Goal: Information Seeking & Learning: Understand process/instructions

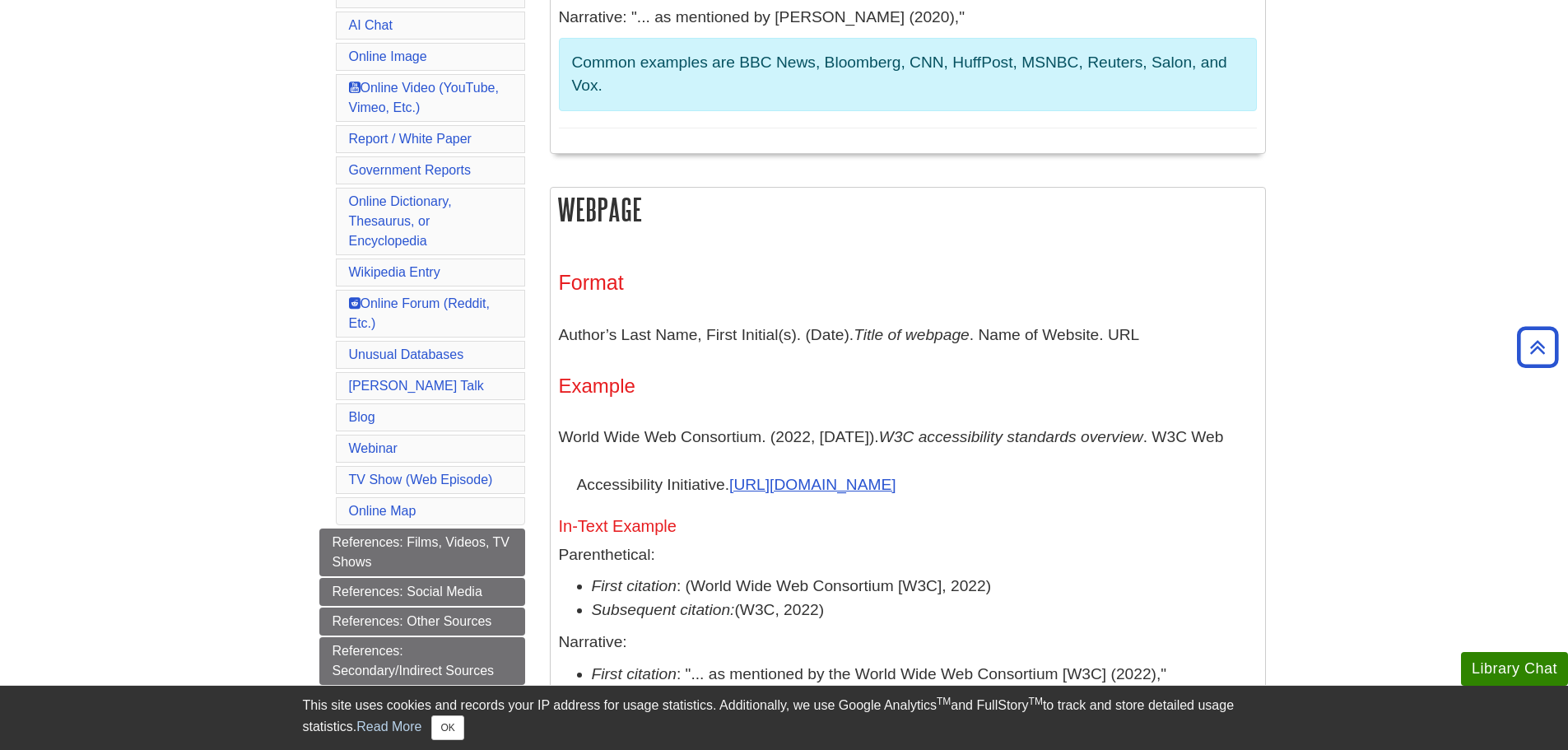
scroll to position [823, 0]
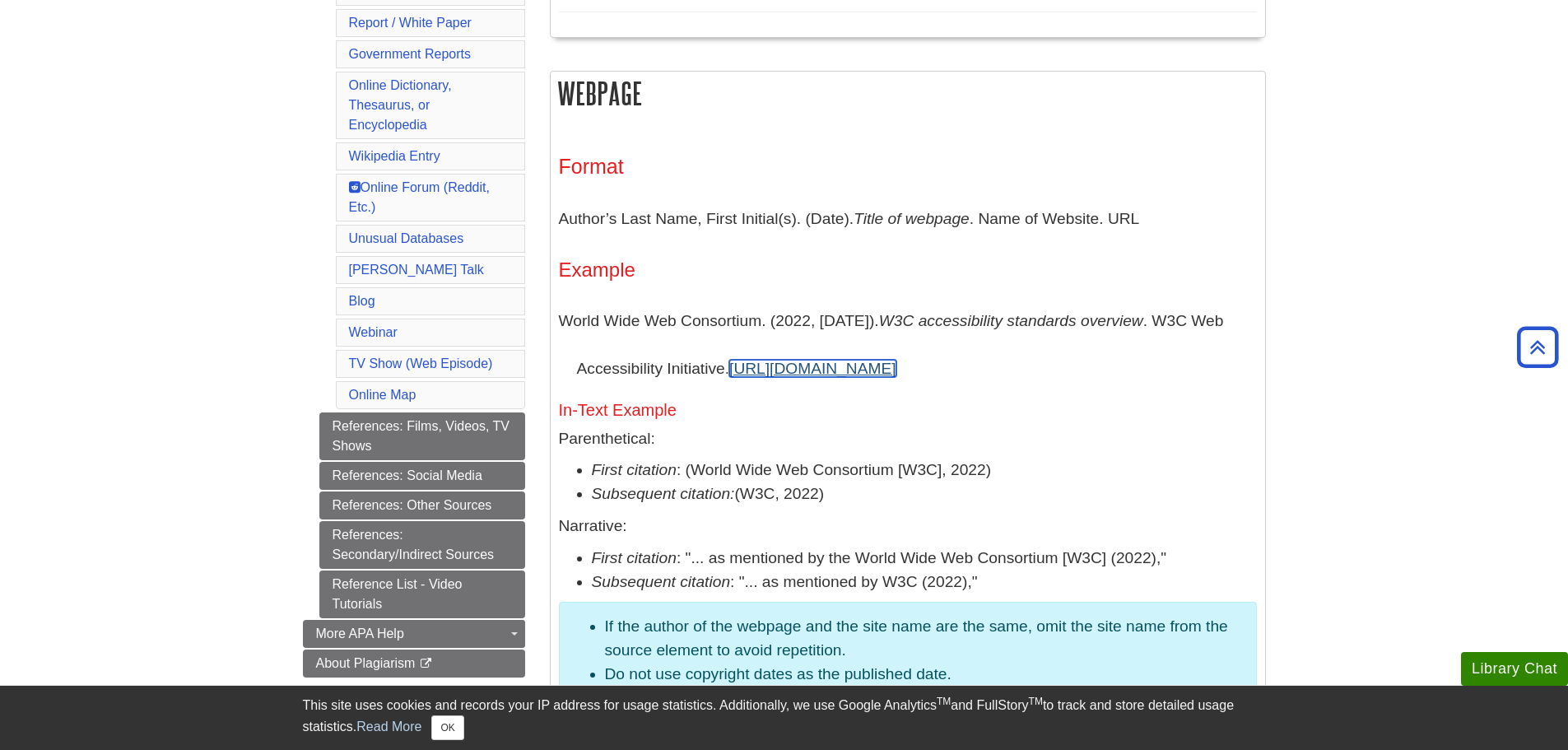
click at [896, 369] on link "https://www.w3.org/WAI/standards-guidelines/#intro" at bounding box center [812, 368] width 167 height 17
click at [896, 366] on link "https://www.w3.org/WAI/standards-guidelines/#intro" at bounding box center [812, 368] width 167 height 17
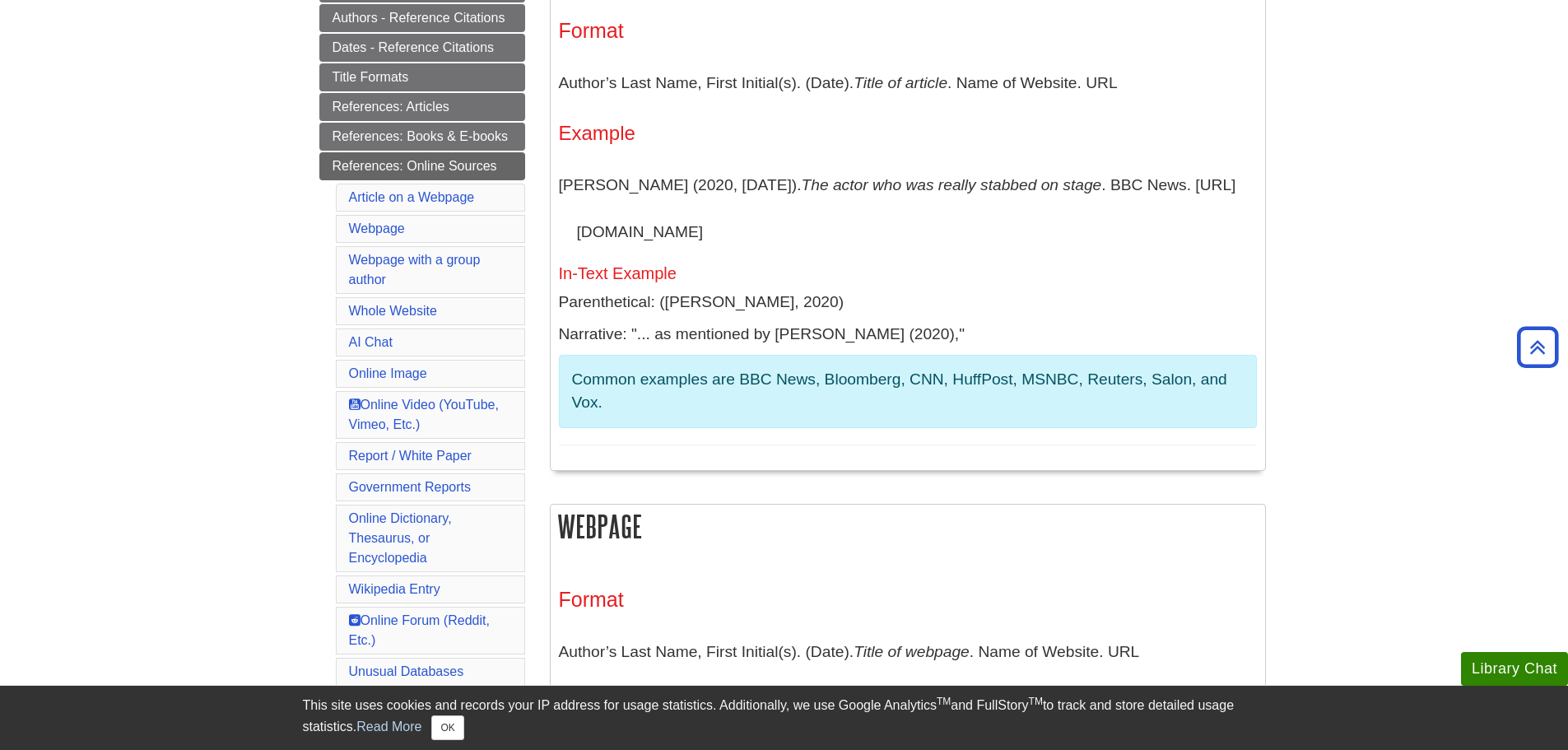
scroll to position [274, 0]
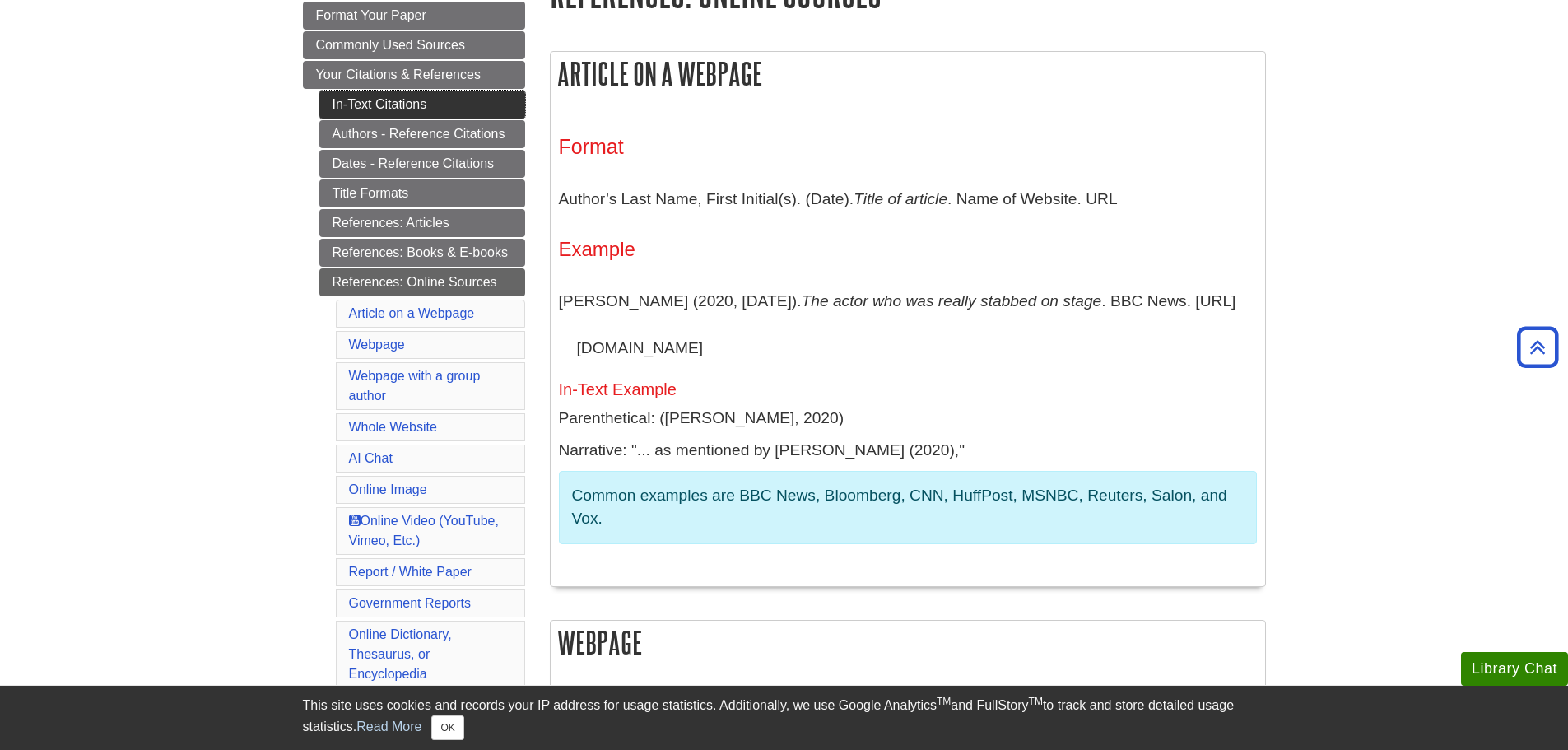
click at [454, 92] on link "In-Text Citations" at bounding box center [422, 105] width 206 height 28
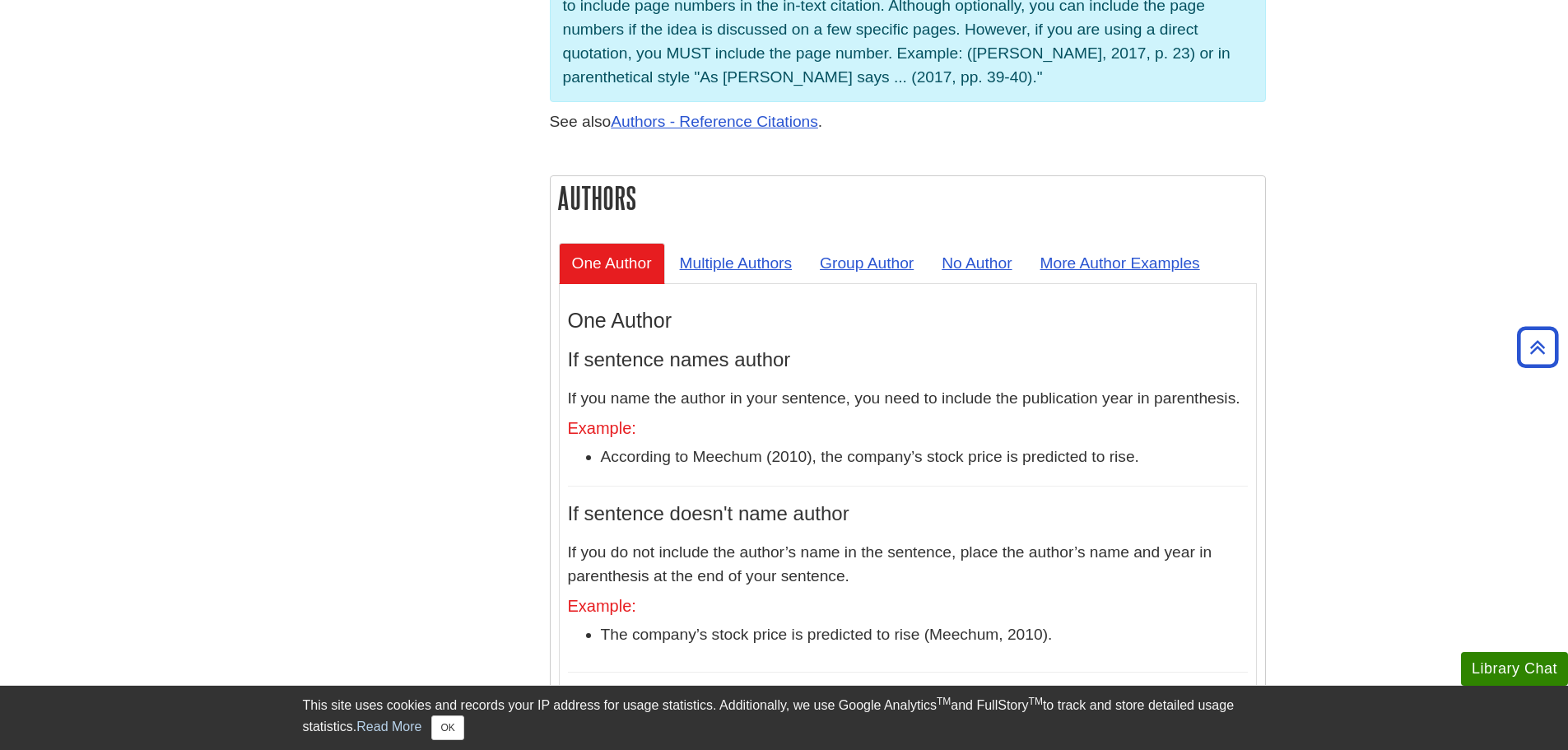
scroll to position [1372, 0]
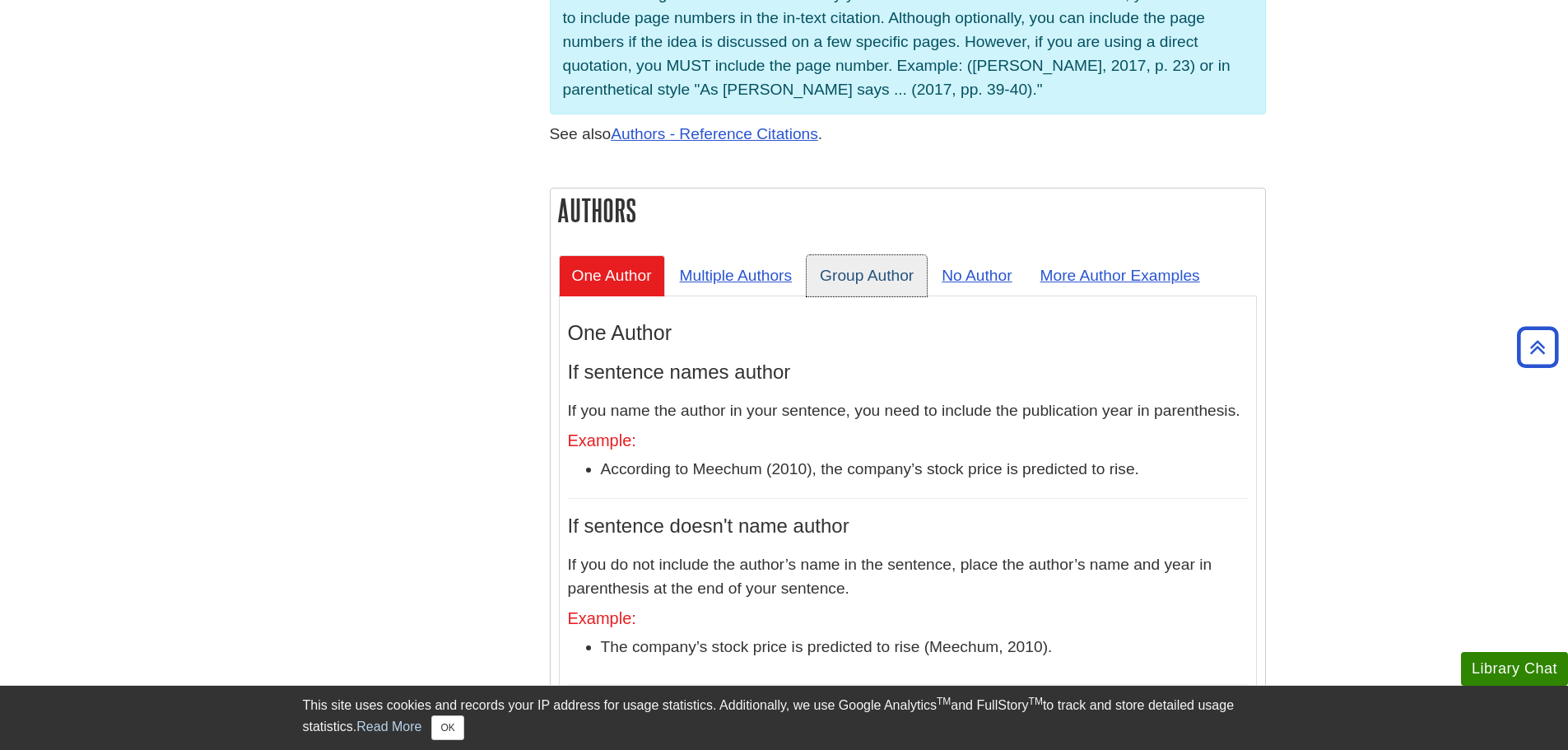
click at [889, 255] on link "Group Author" at bounding box center [867, 275] width 121 height 41
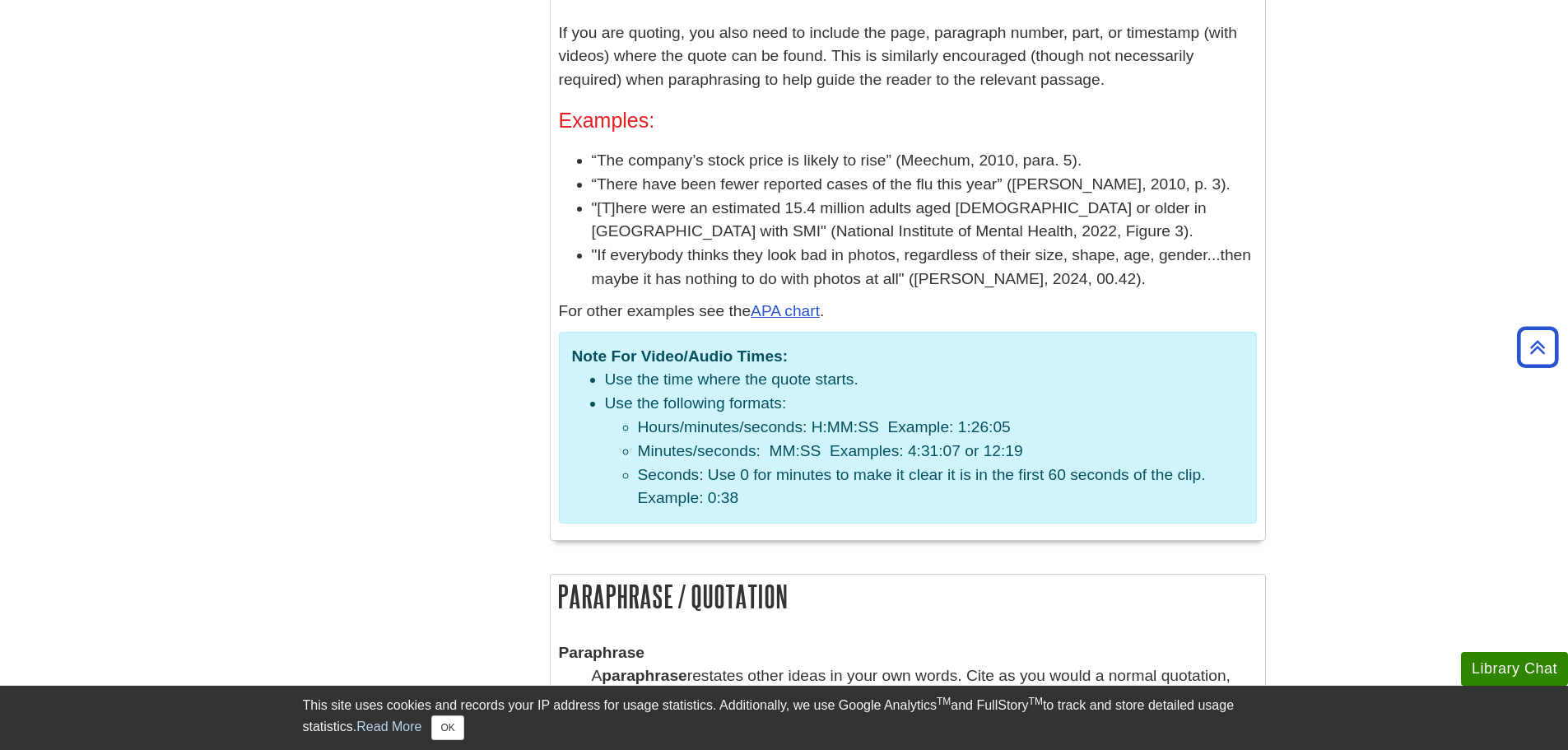
scroll to position [2743, 0]
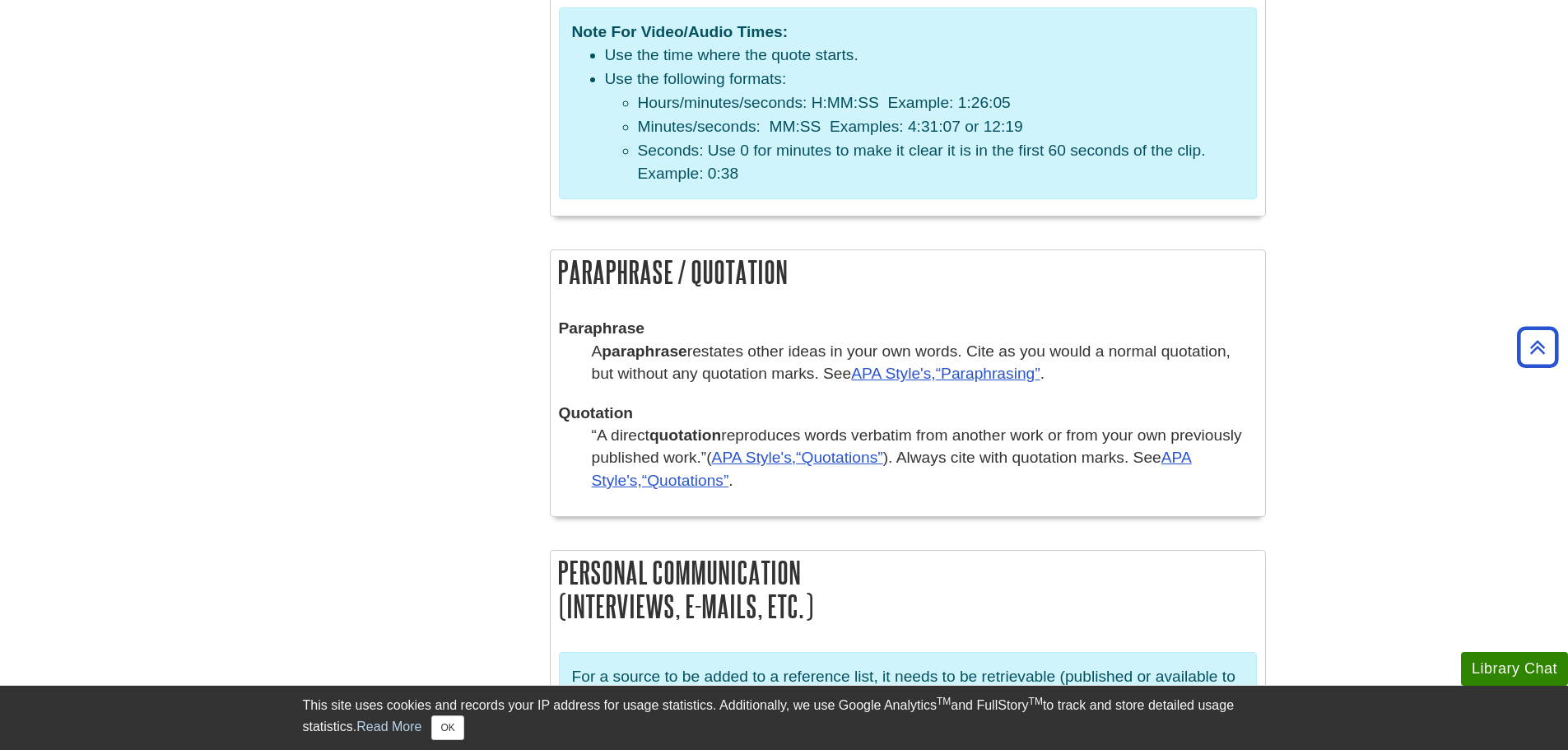
drag, startPoint x: 356, startPoint y: 370, endPoint x: 388, endPoint y: 265, distance: 109.8
click at [388, 265] on div "Menu APA Home Format Your Paper Commonly Used Sources Your Citations & Referenc…" at bounding box center [784, 162] width 987 height 5360
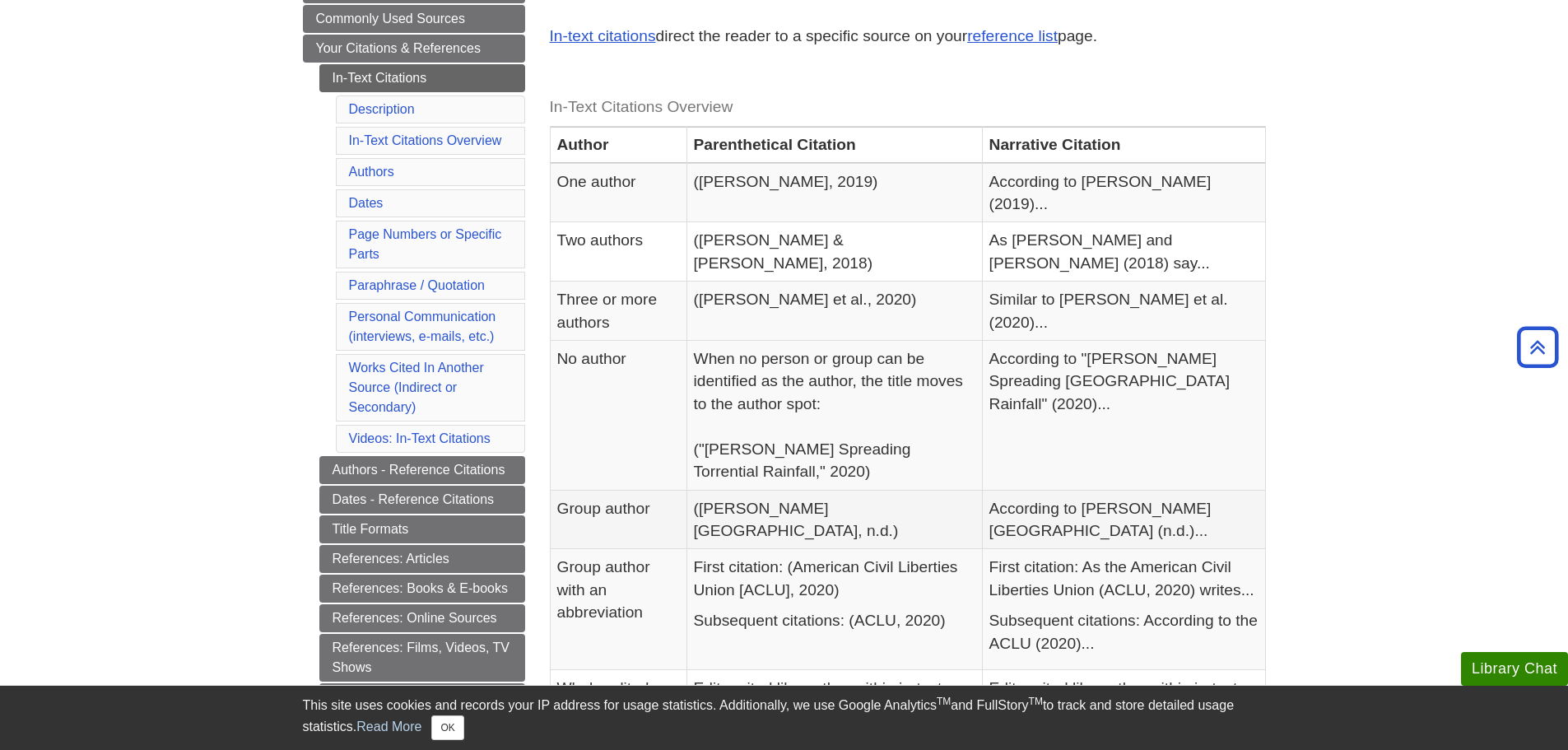
scroll to position [249, 0]
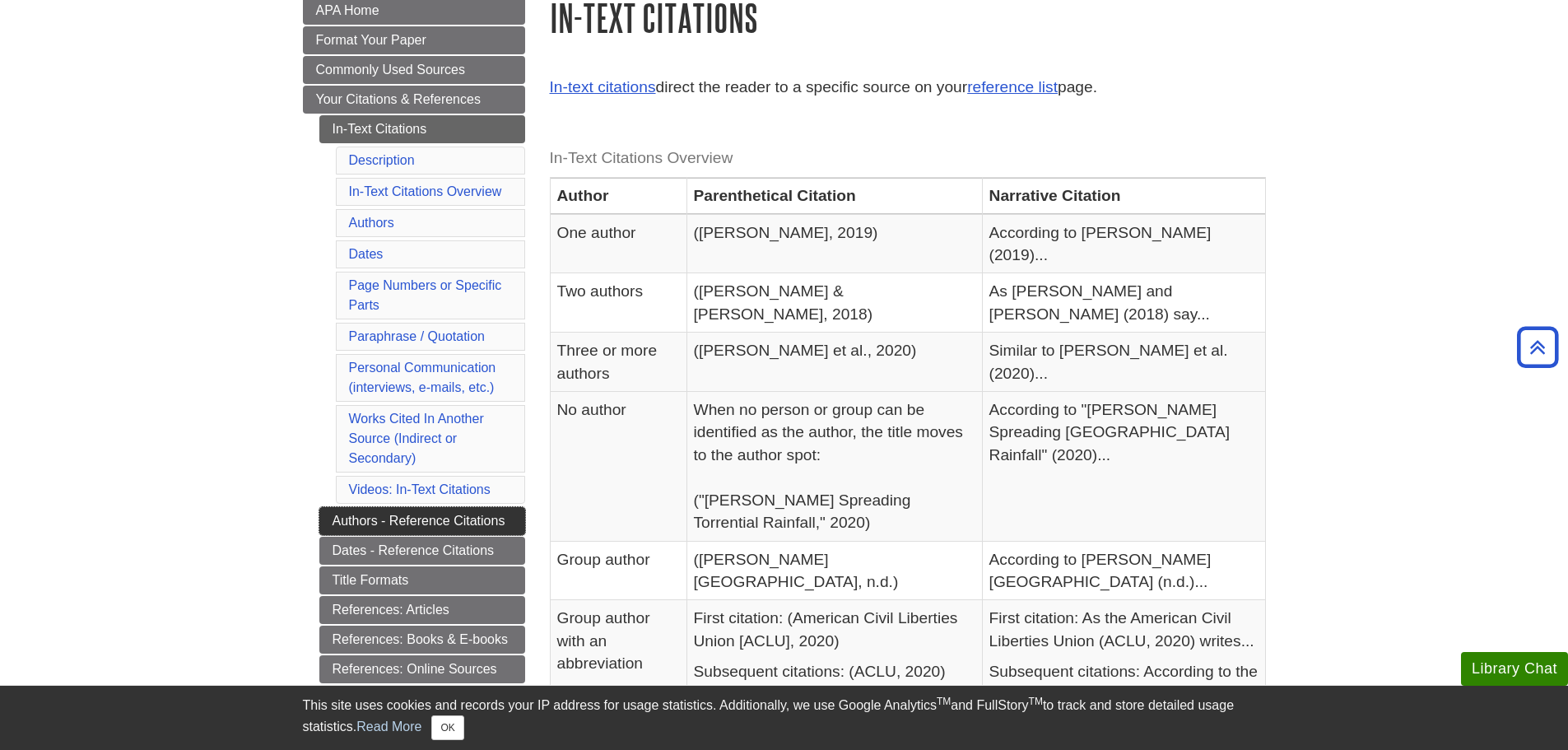
click at [418, 528] on link "Authors - Reference Citations" at bounding box center [422, 521] width 206 height 28
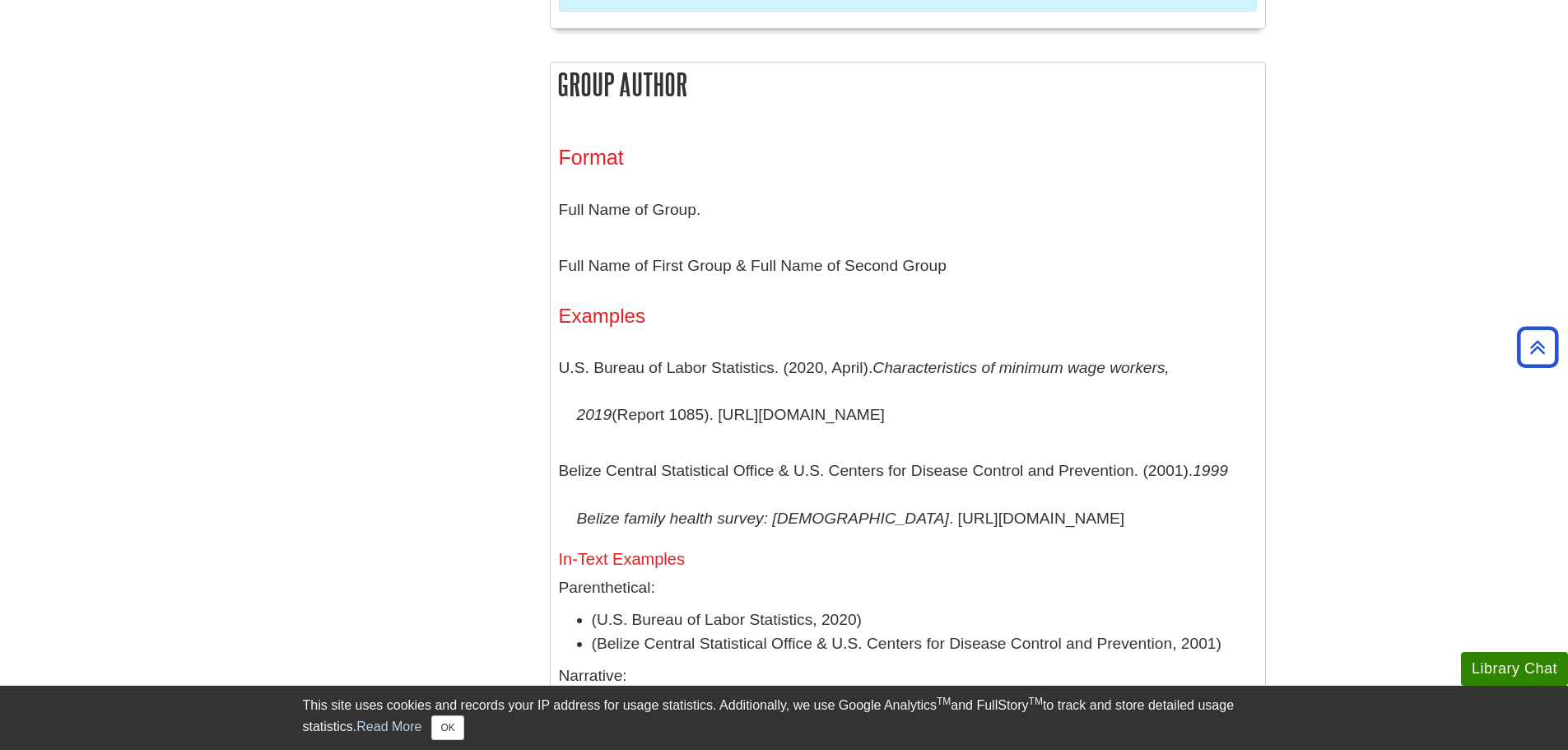
scroll to position [3018, 0]
